Goal: Task Accomplishment & Management: Manage account settings

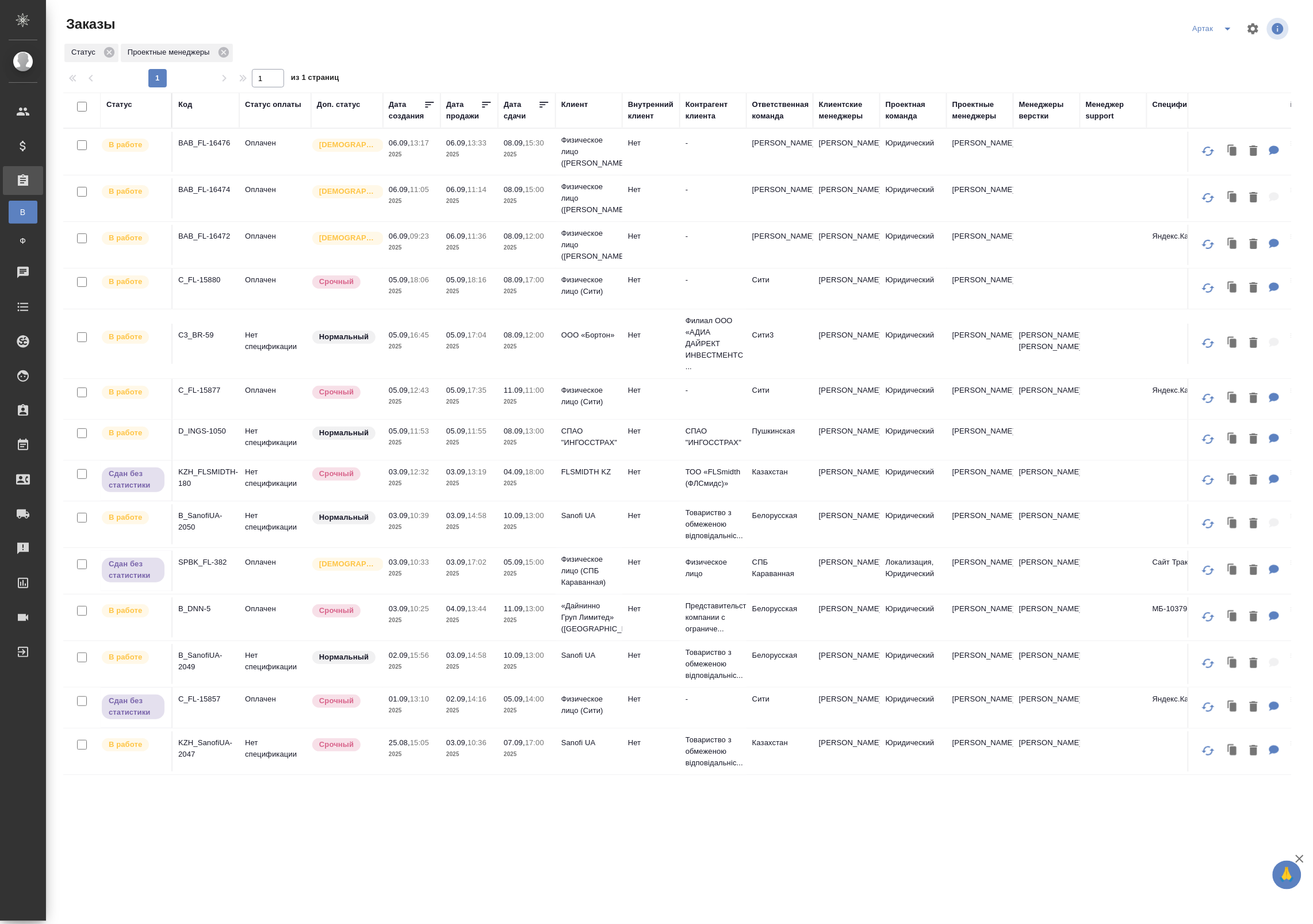
click at [481, 106] on icon at bounding box center [487, 105] width 12 height 12
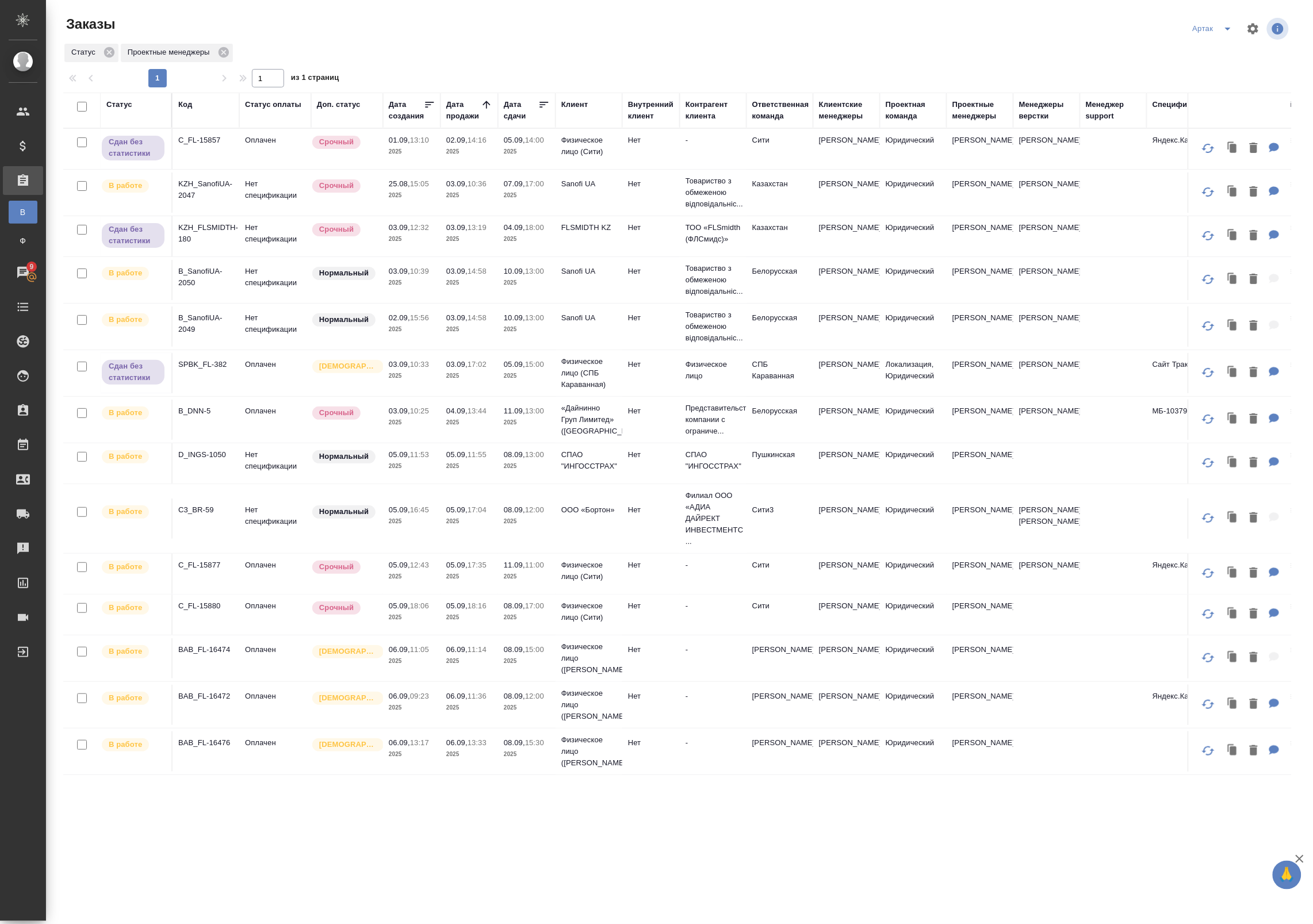
scroll to position [6, 0]
click at [538, 99] on icon at bounding box center [544, 105] width 12 height 12
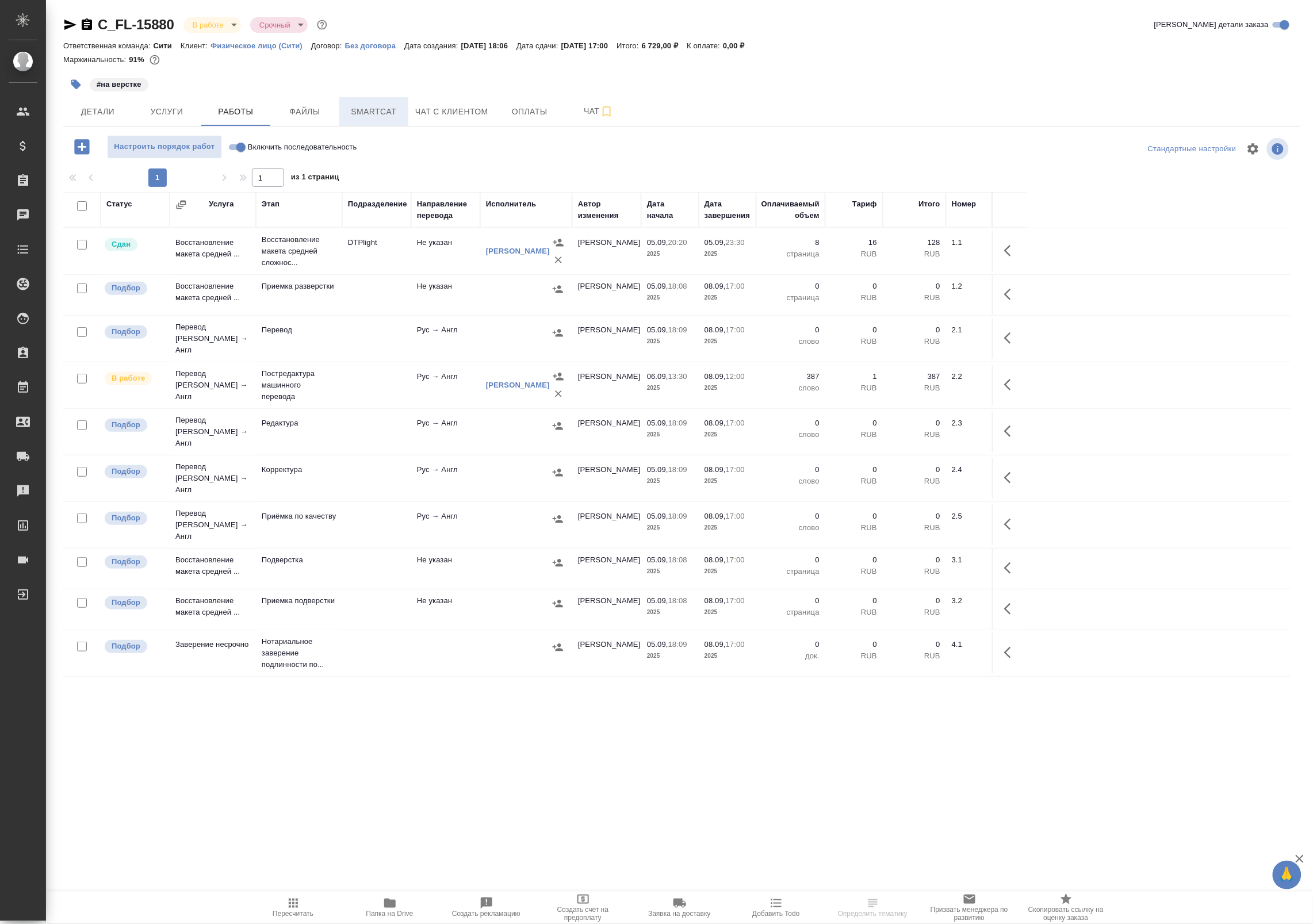
click at [372, 109] on span "Smartcat" at bounding box center [374, 112] width 55 height 15
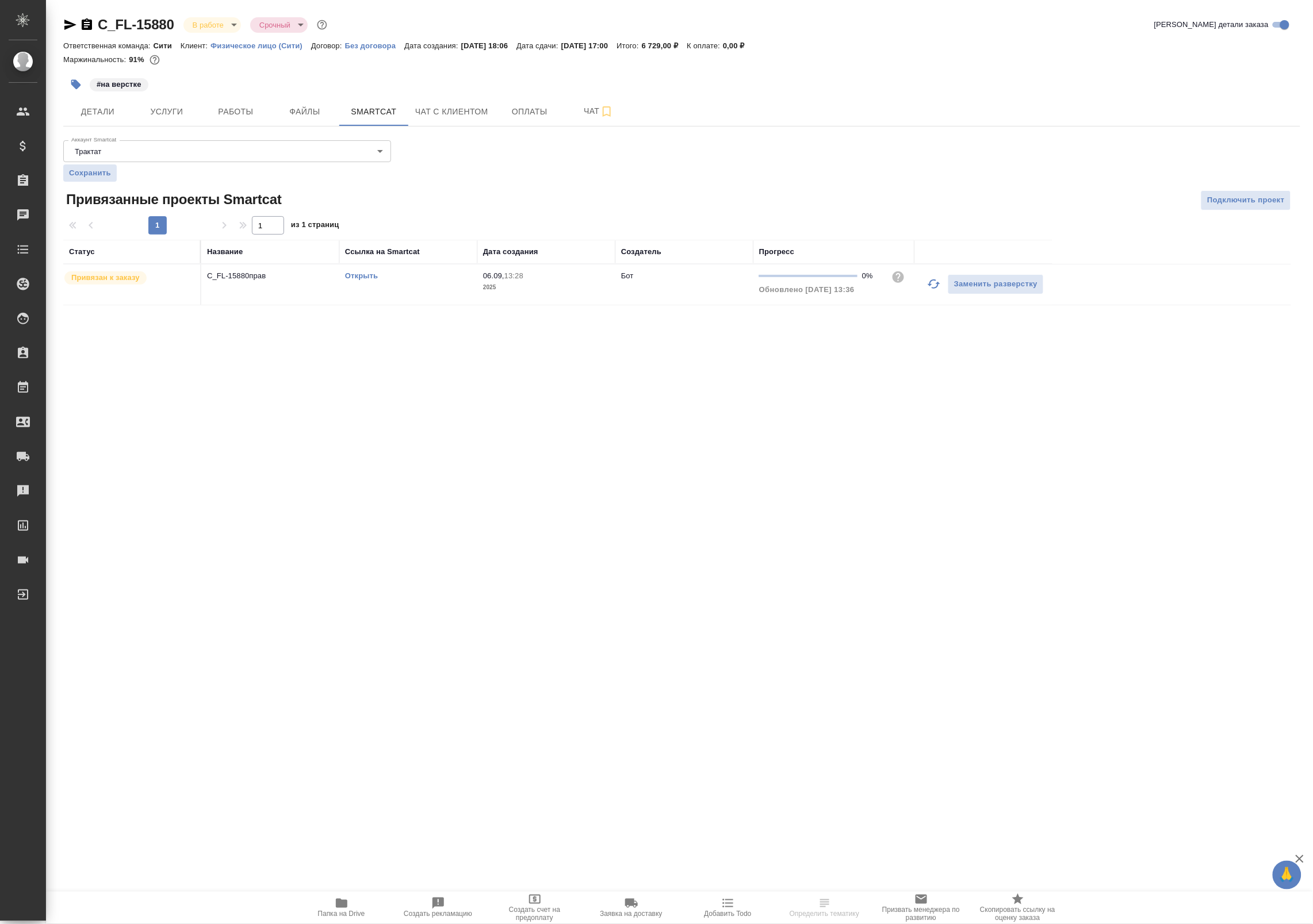
click at [349, 273] on link "Открыть" at bounding box center [360, 275] width 32 height 9
click at [334, 916] on span "Папка на Drive" at bounding box center [342, 914] width 47 height 8
click at [932, 285] on icon "button" at bounding box center [934, 284] width 14 height 14
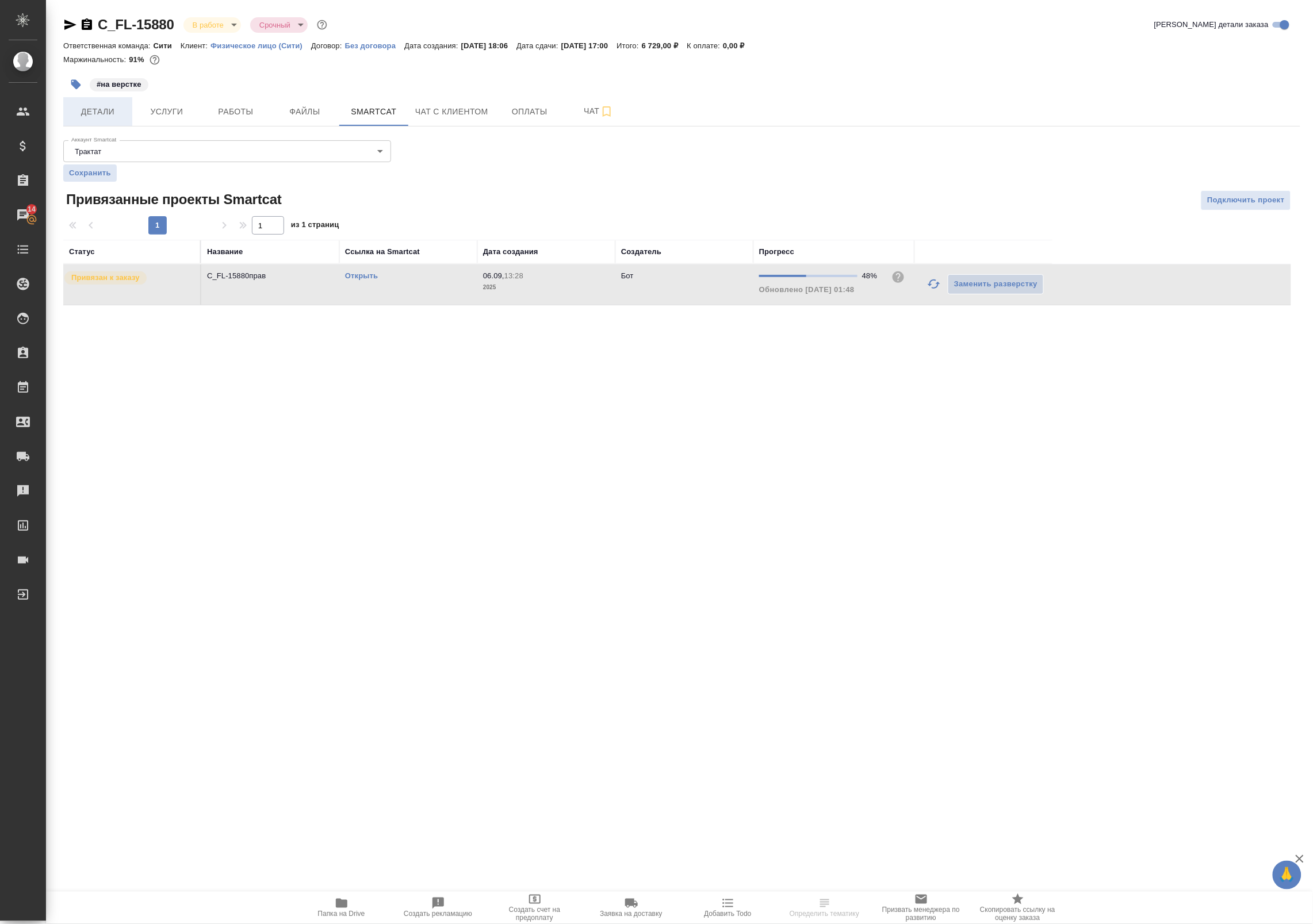
click at [106, 115] on span "Детали" at bounding box center [97, 112] width 55 height 15
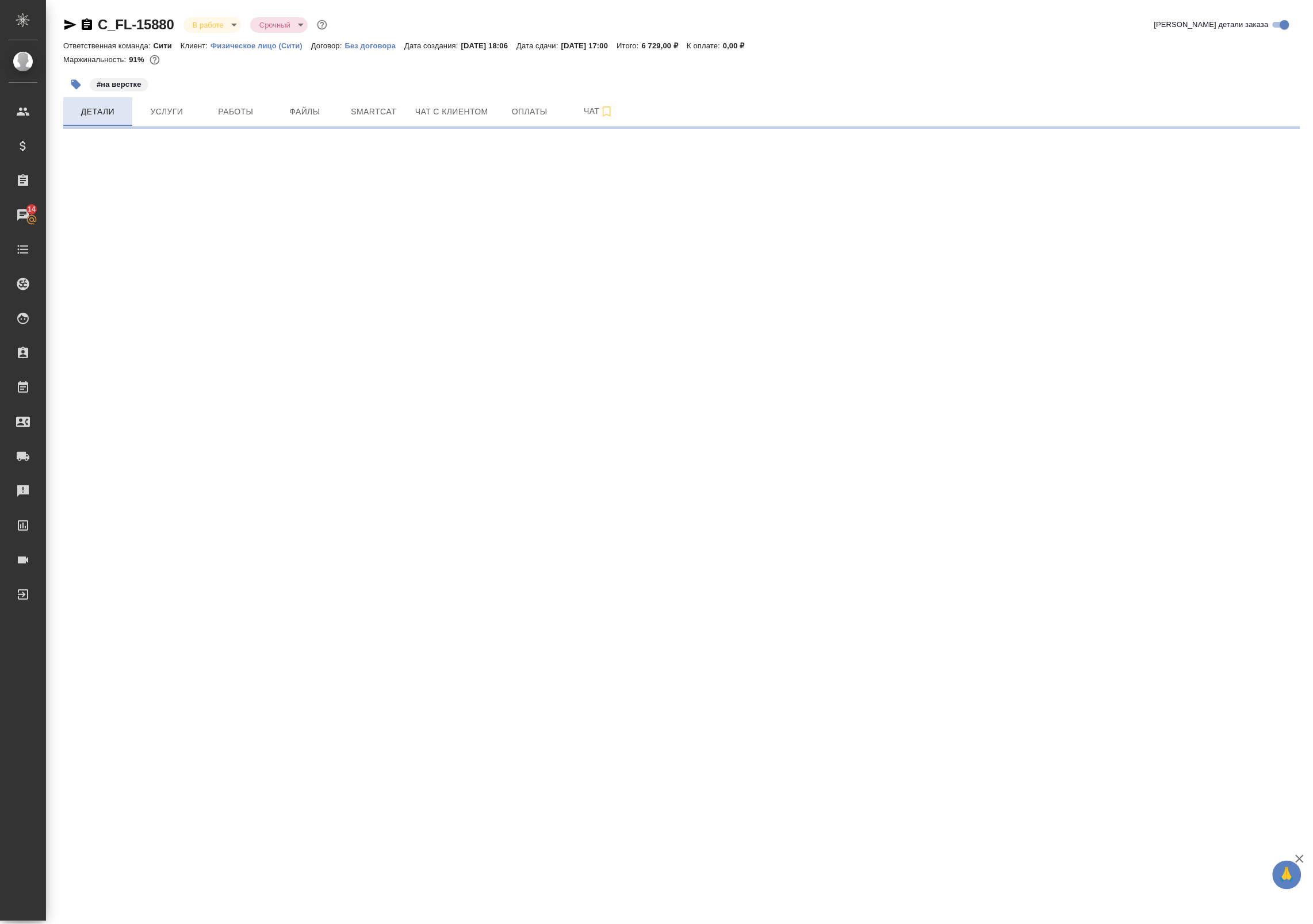
select select "RU"
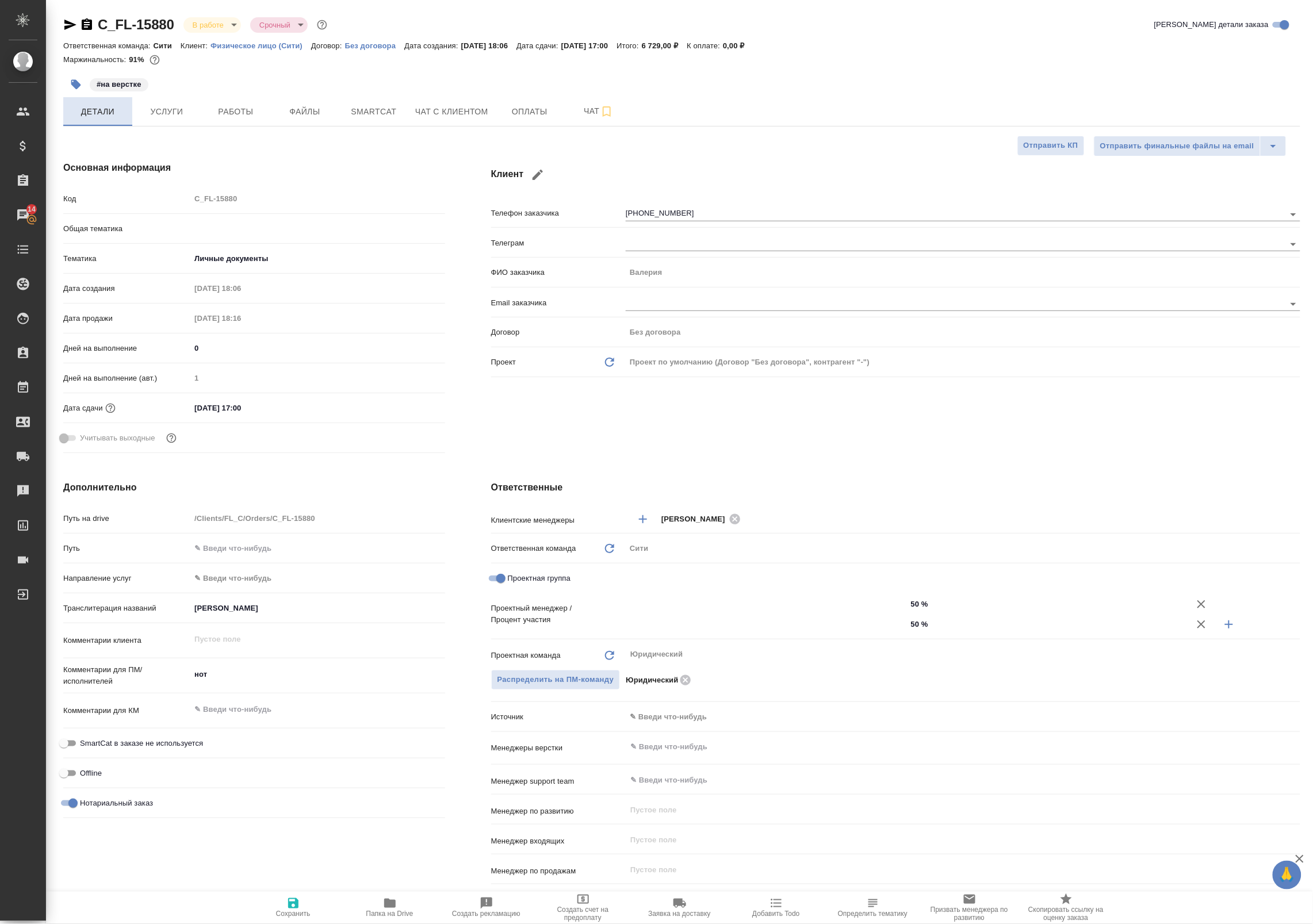
type textarea "x"
type input "[PERSON_NAME]"
type input "Chernova Anna"
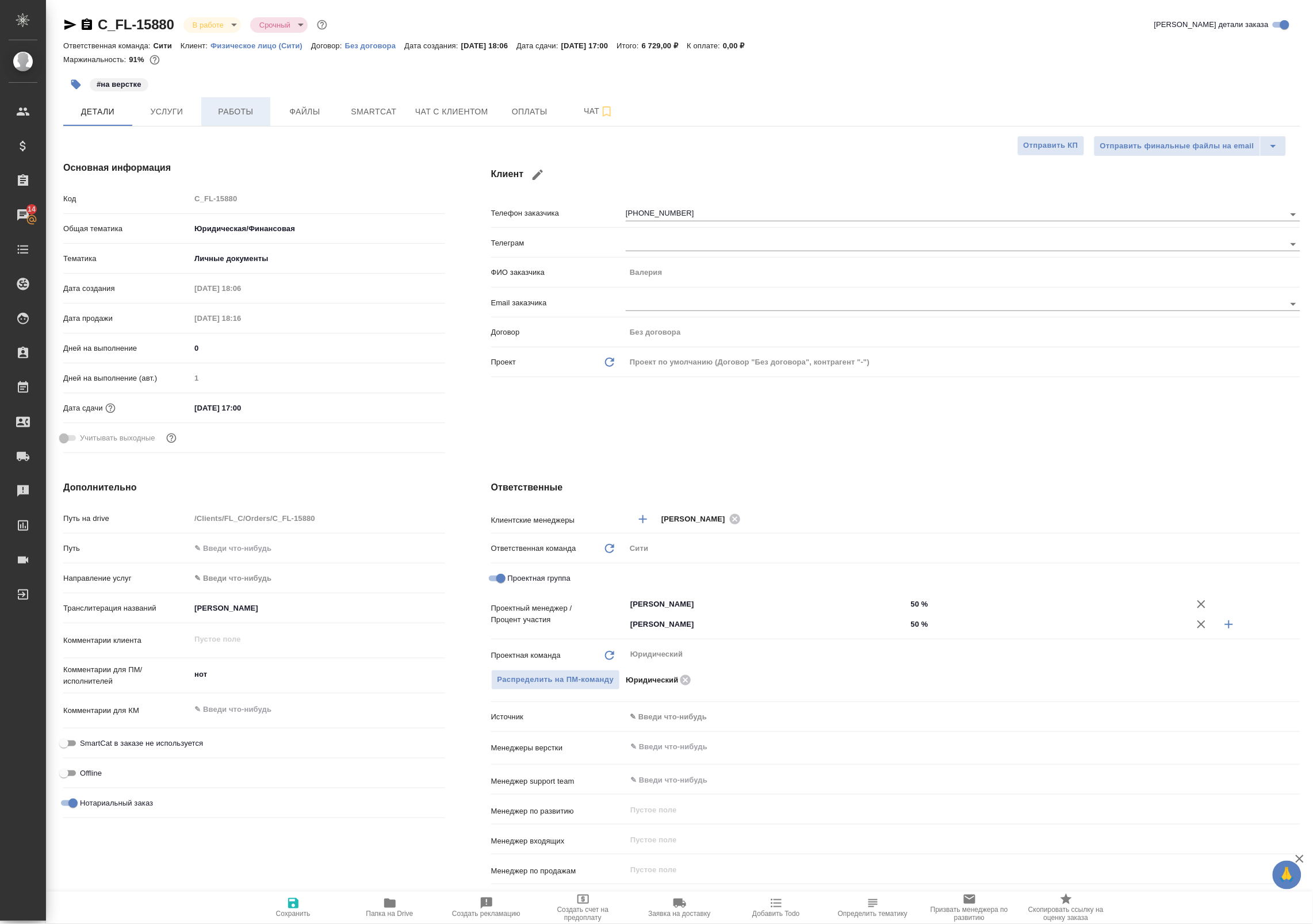
click at [217, 109] on span "Работы" at bounding box center [236, 112] width 55 height 15
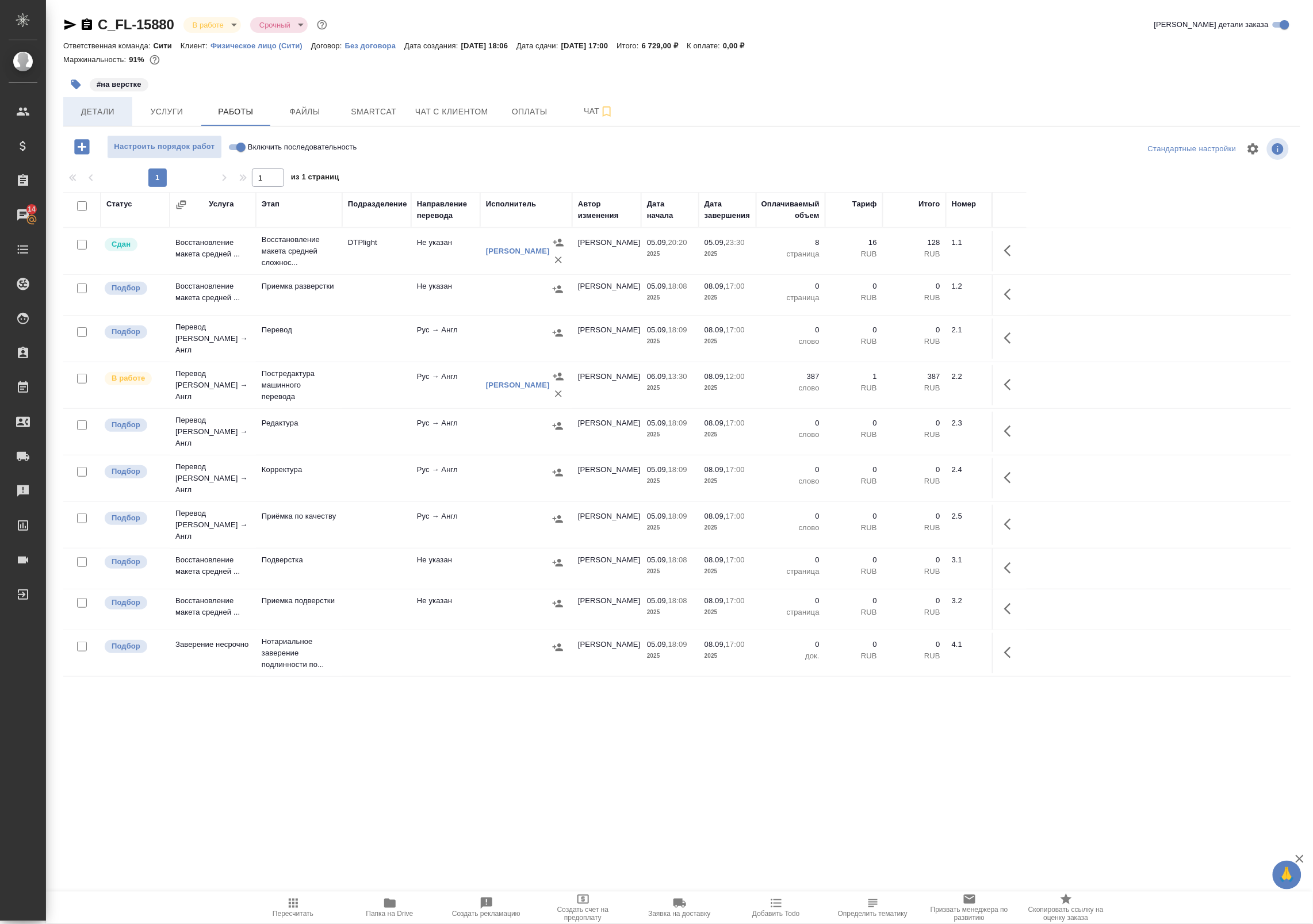
click at [93, 110] on span "Детали" at bounding box center [97, 112] width 55 height 15
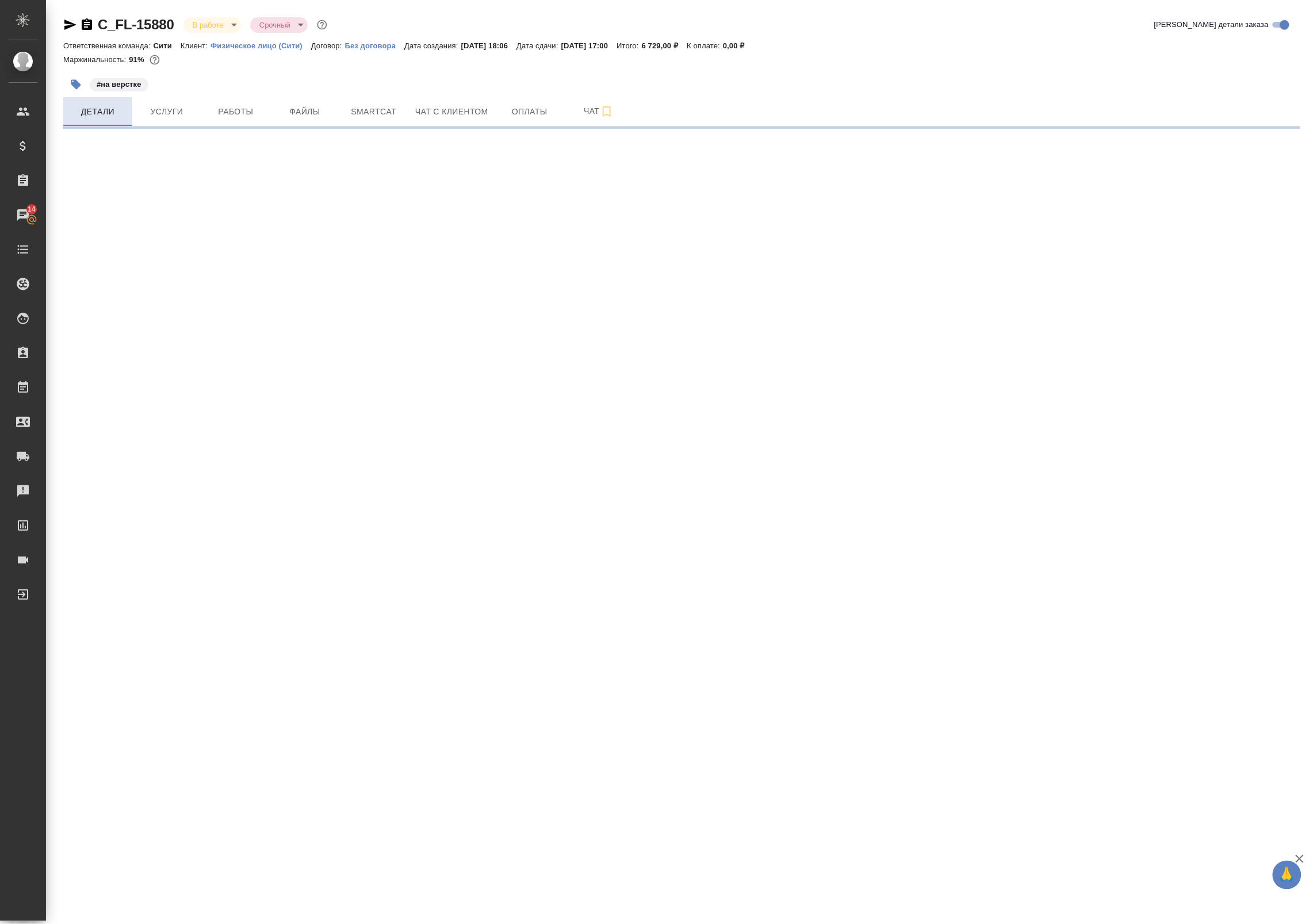
click at [114, 116] on span "Детали" at bounding box center [97, 112] width 55 height 15
select select "RU"
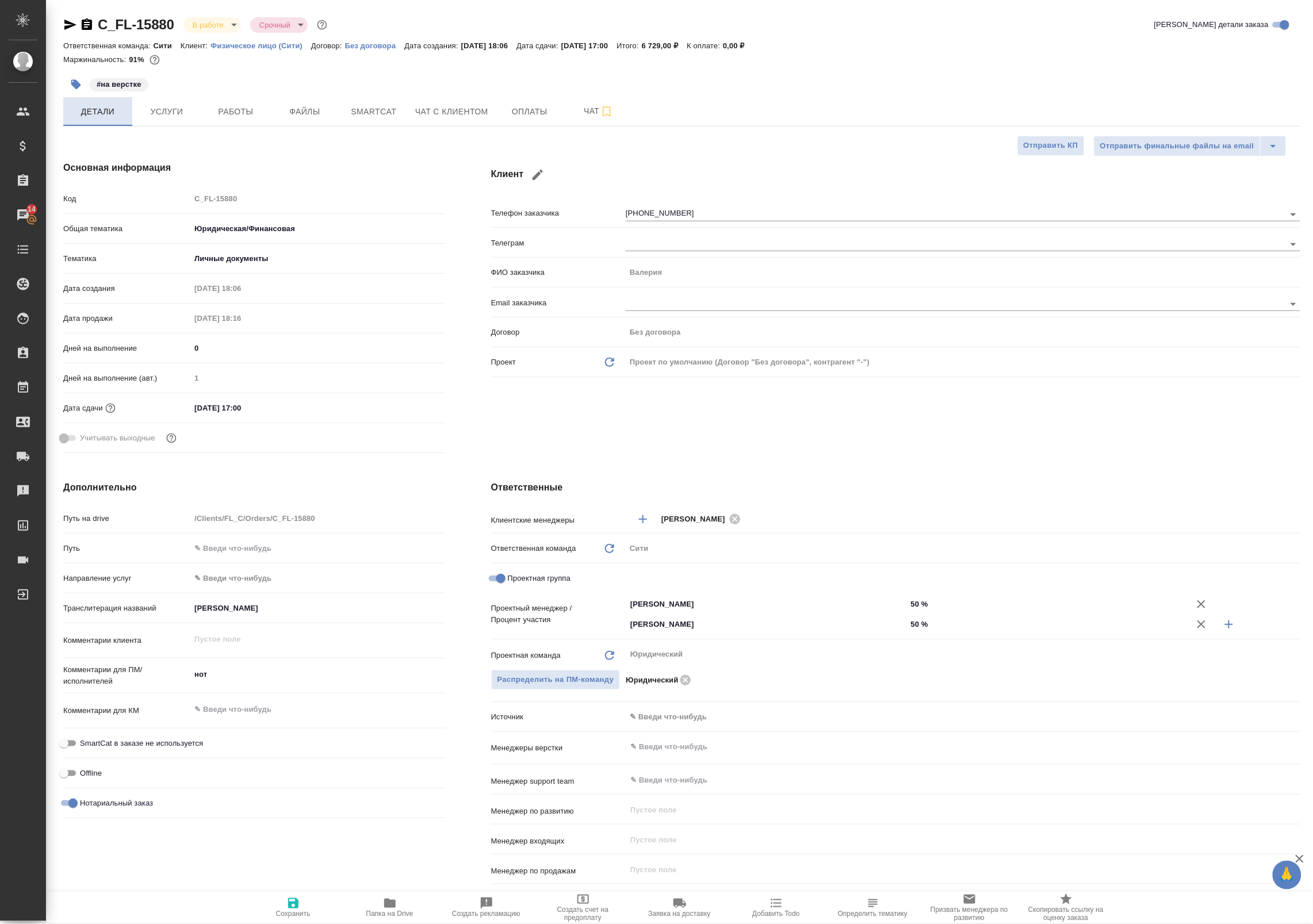
type textarea "x"
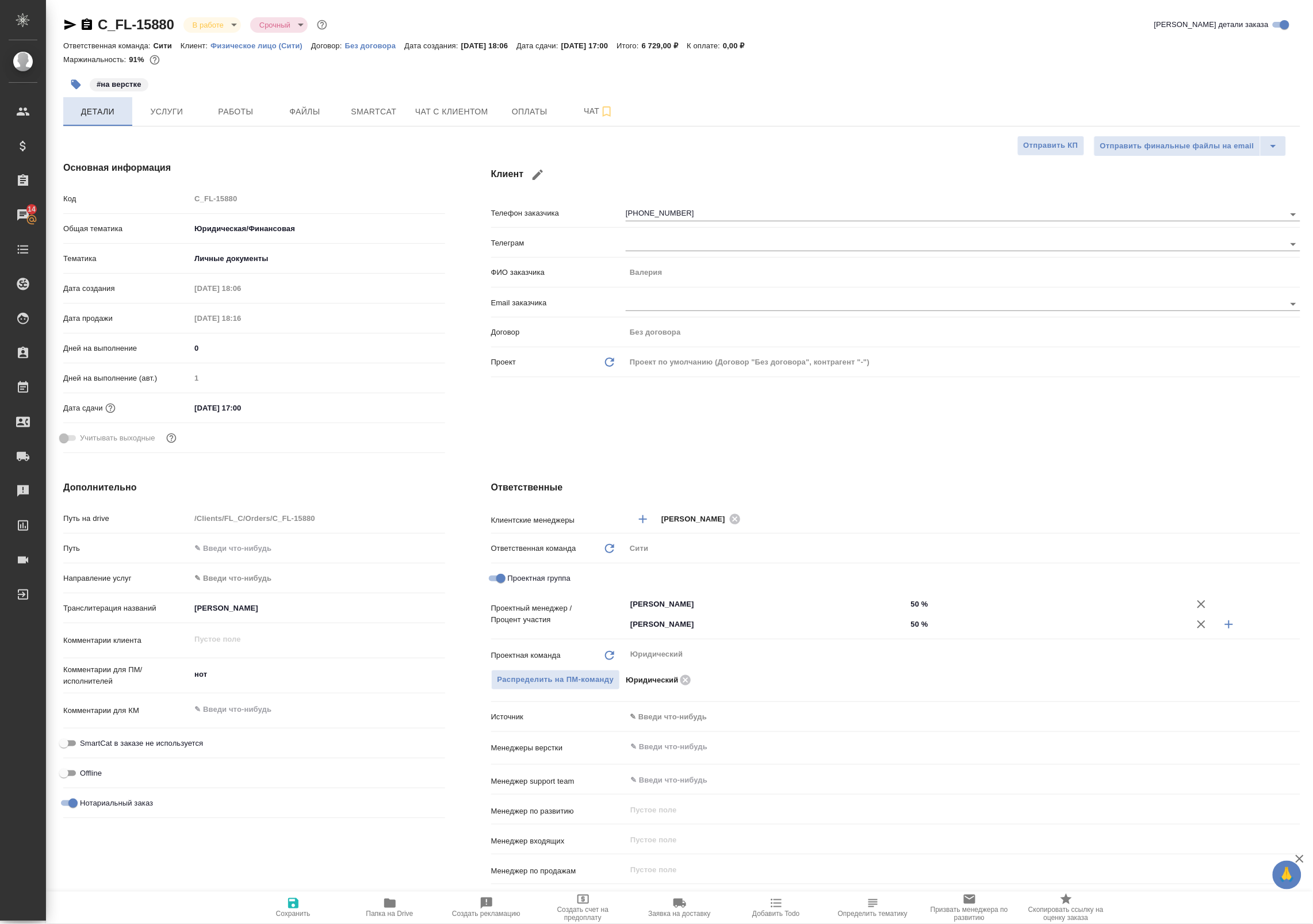
type textarea "x"
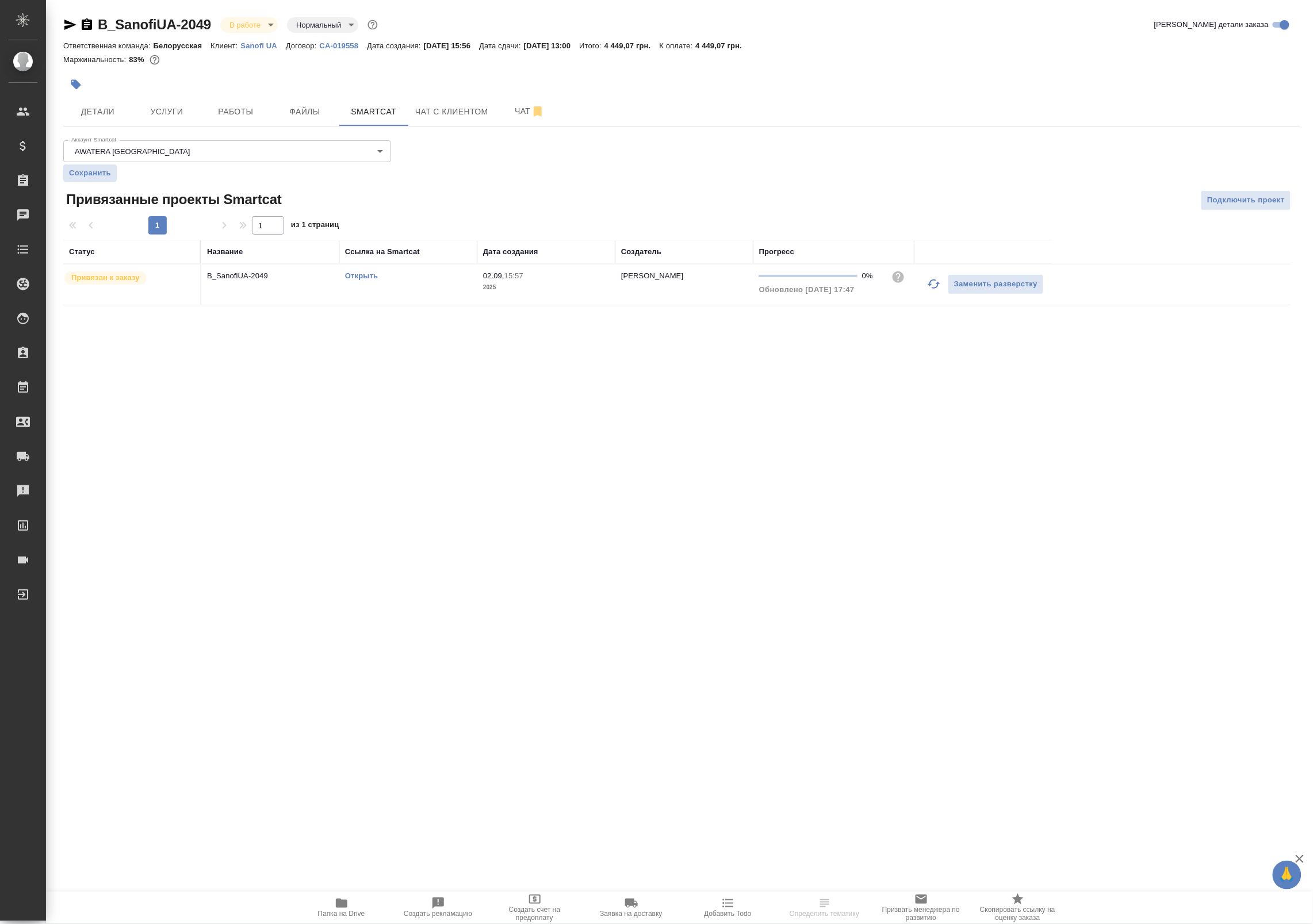
click at [355, 277] on link "Открыть" at bounding box center [360, 275] width 32 height 9
click at [226, 105] on span "Работы" at bounding box center [236, 112] width 55 height 15
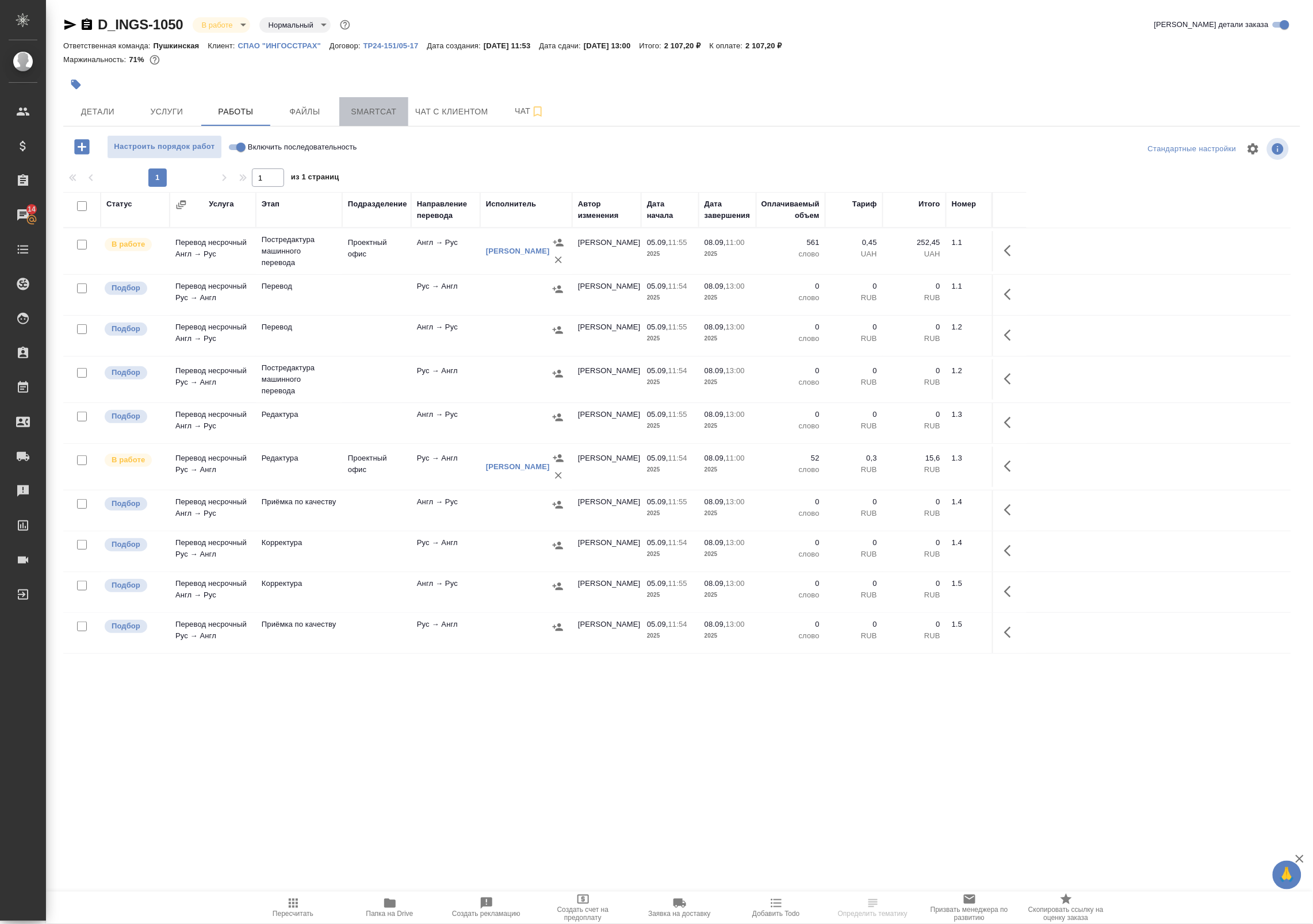
click at [400, 103] on button "Smartcat" at bounding box center [374, 111] width 69 height 28
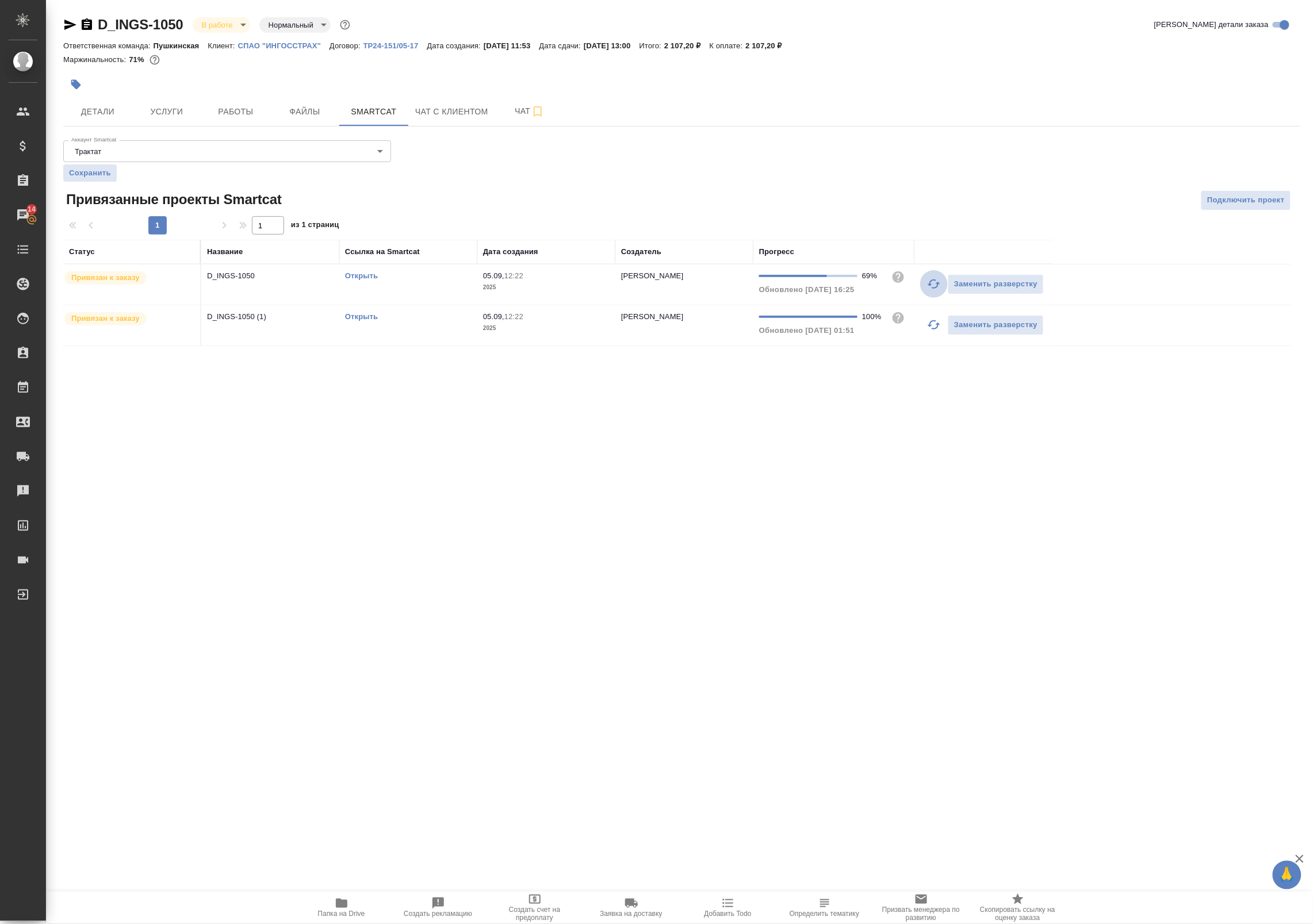
click at [930, 285] on icon "button" at bounding box center [934, 284] width 13 height 9
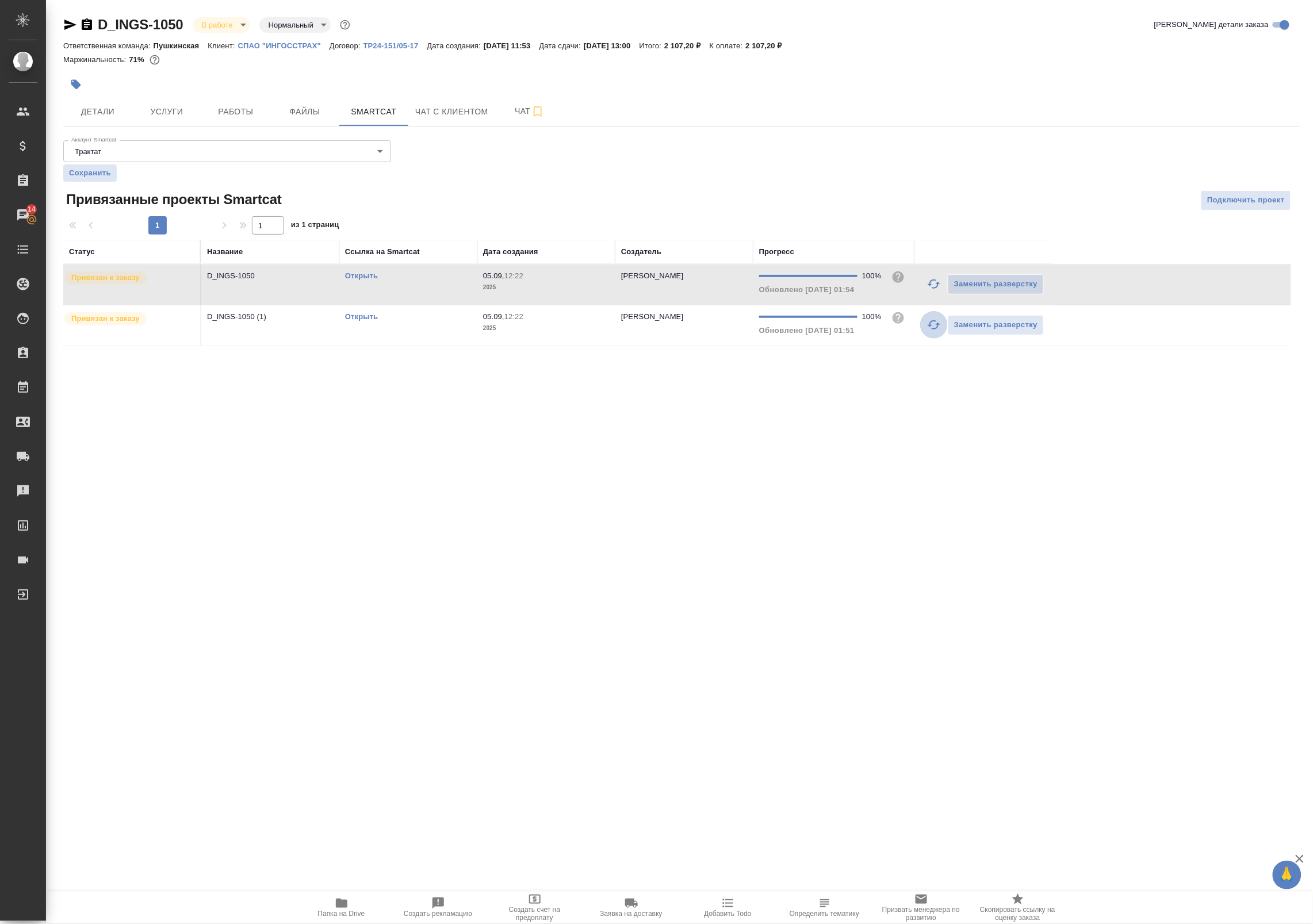
click at [929, 331] on icon "button" at bounding box center [934, 325] width 14 height 14
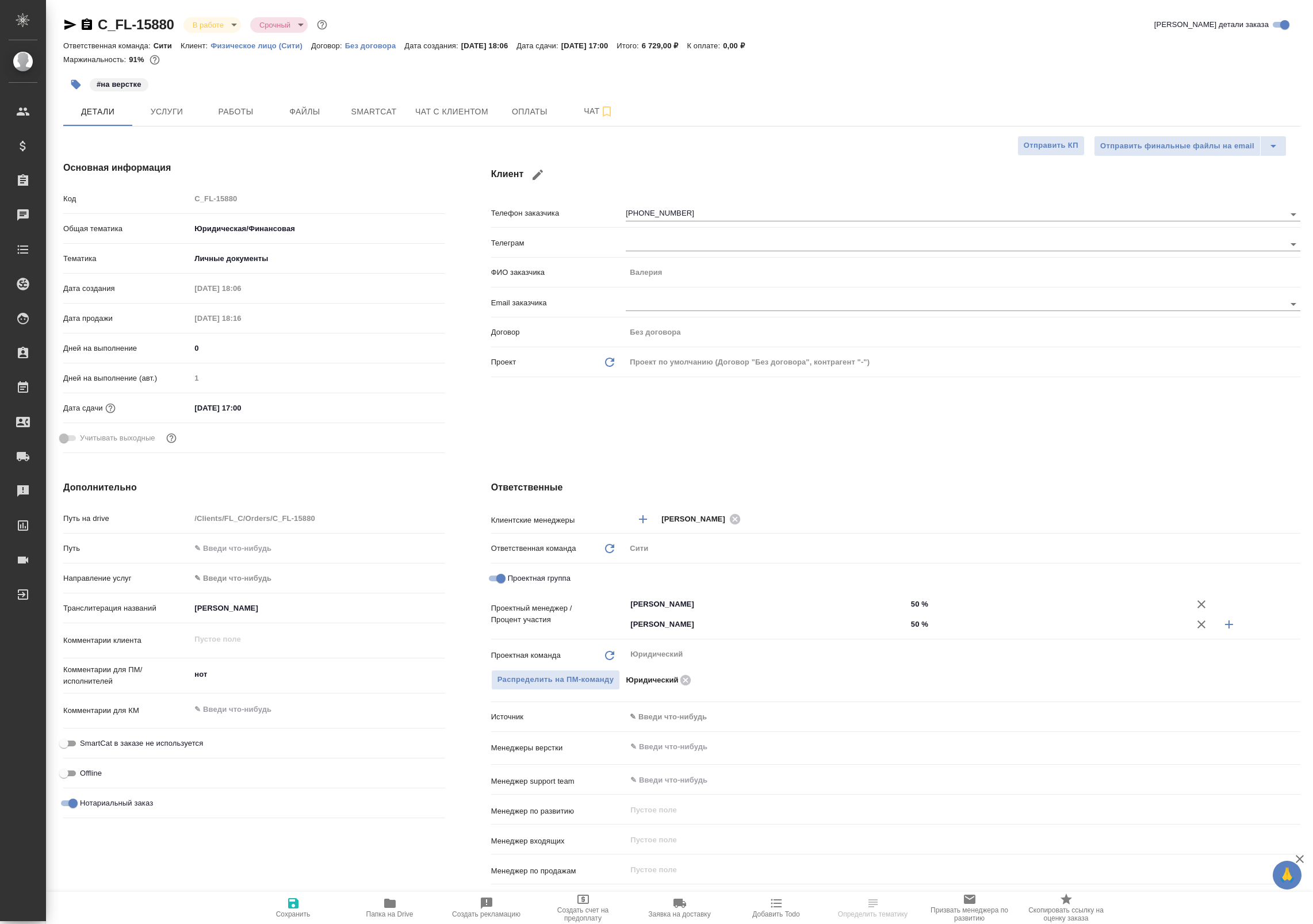
select select "RU"
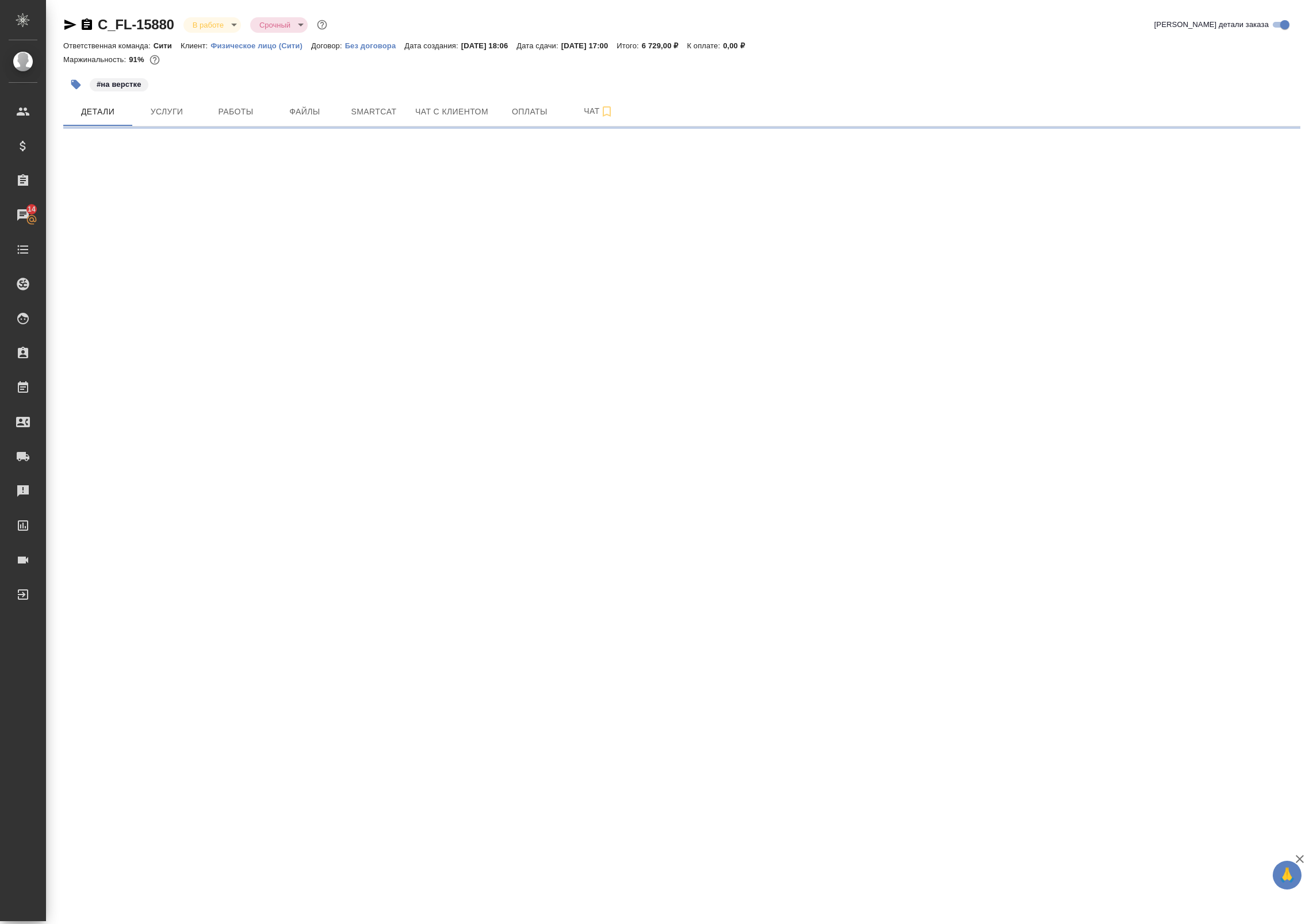
select select "RU"
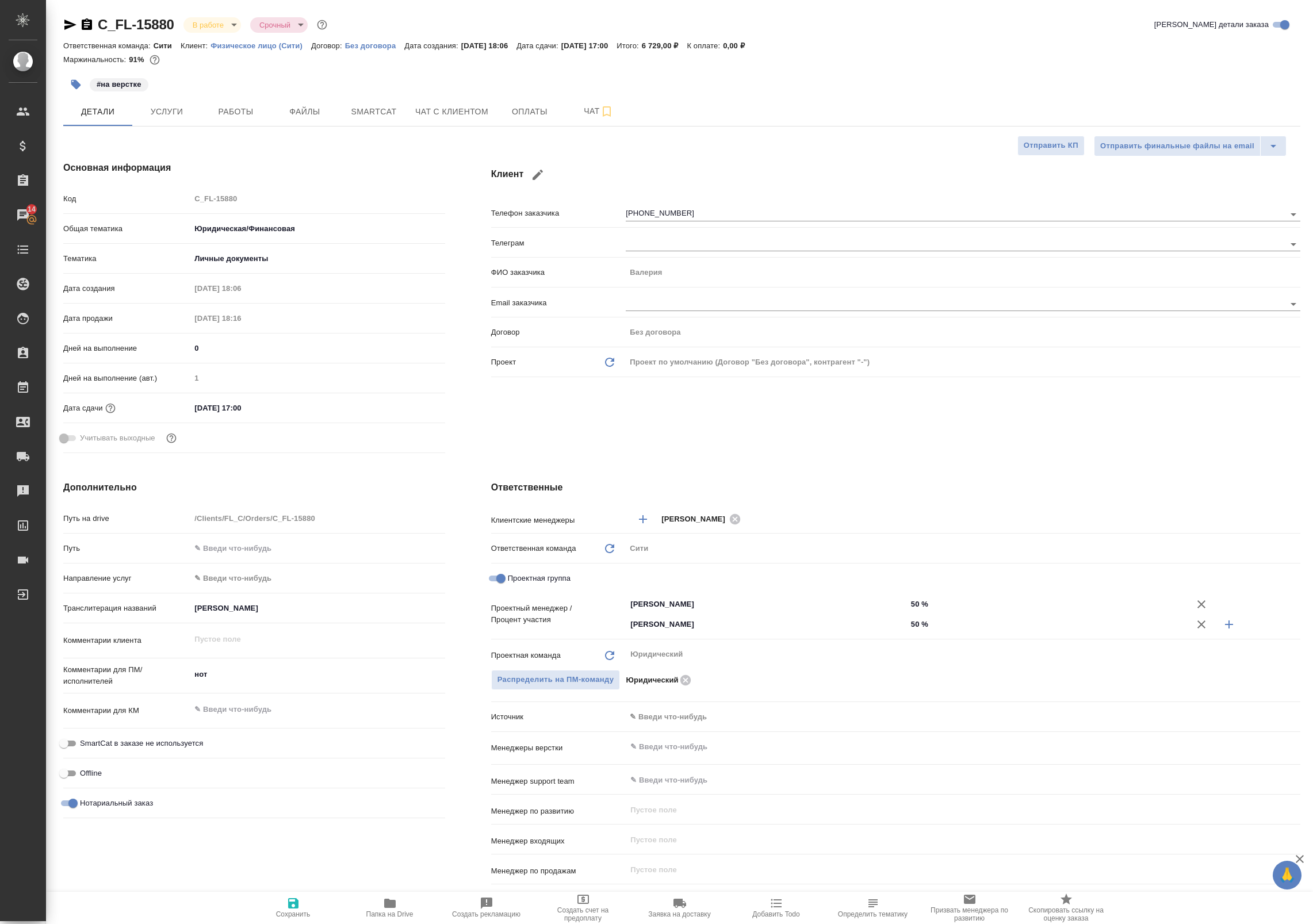
type textarea "x"
